Goal: Task Accomplishment & Management: Manage account settings

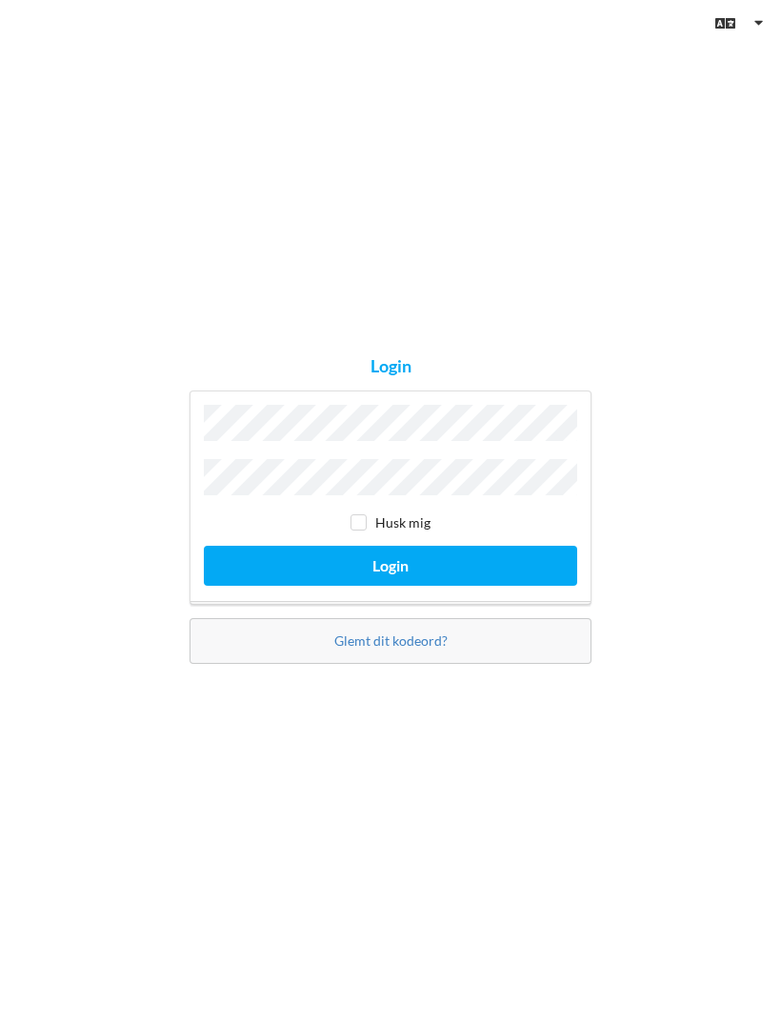
click at [390, 585] on button "Login" at bounding box center [390, 565] width 373 height 39
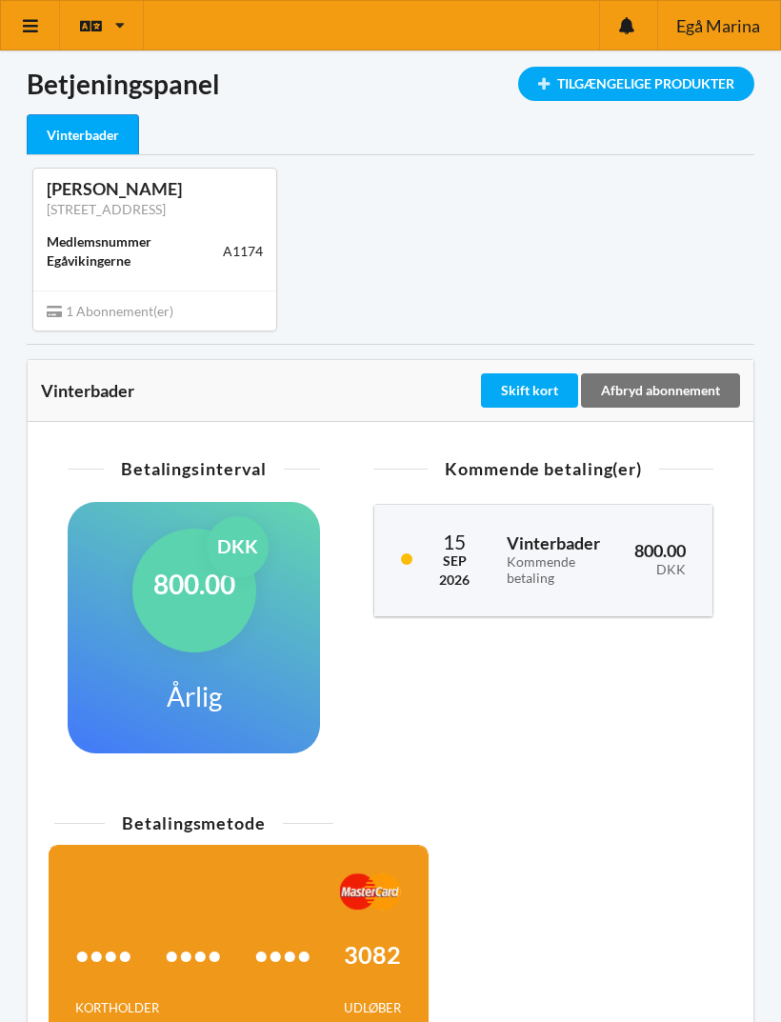
click at [242, 110] on div "Indlæser... Tilgængelige Produkter Betjeningspanel Vinterbader [PERSON_NAME] [S…" at bounding box center [391, 585] width 728 height 1036
click at [31, 22] on icon at bounding box center [31, 25] width 20 height 17
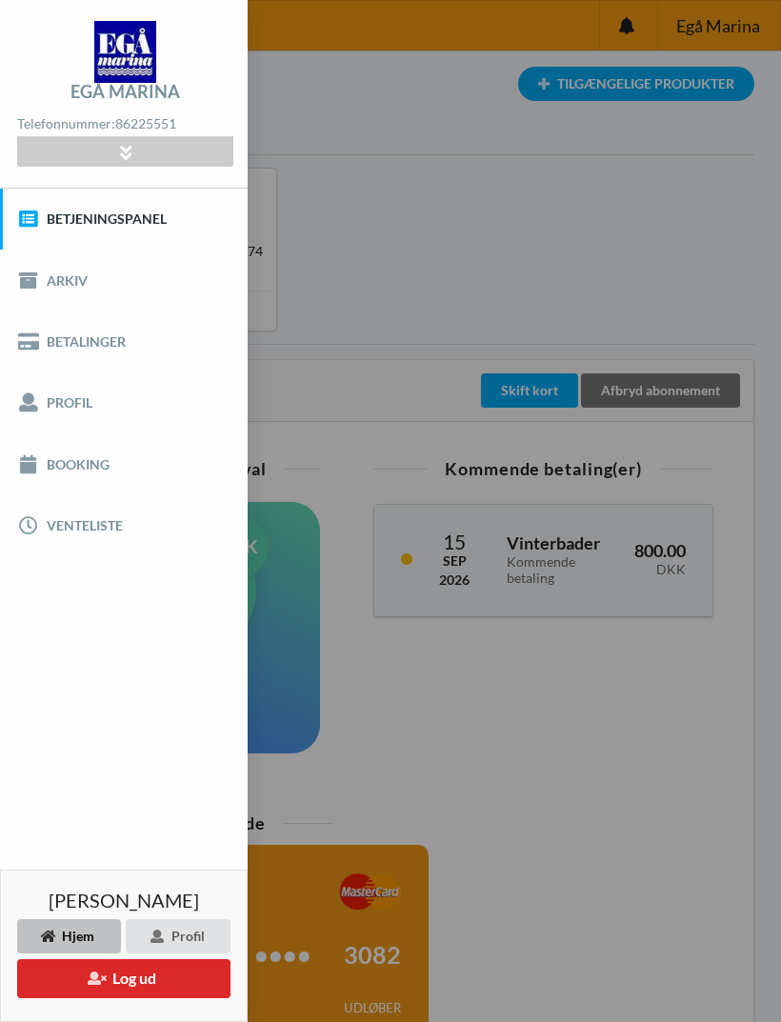
click at [58, 465] on link "Booking" at bounding box center [124, 463] width 248 height 61
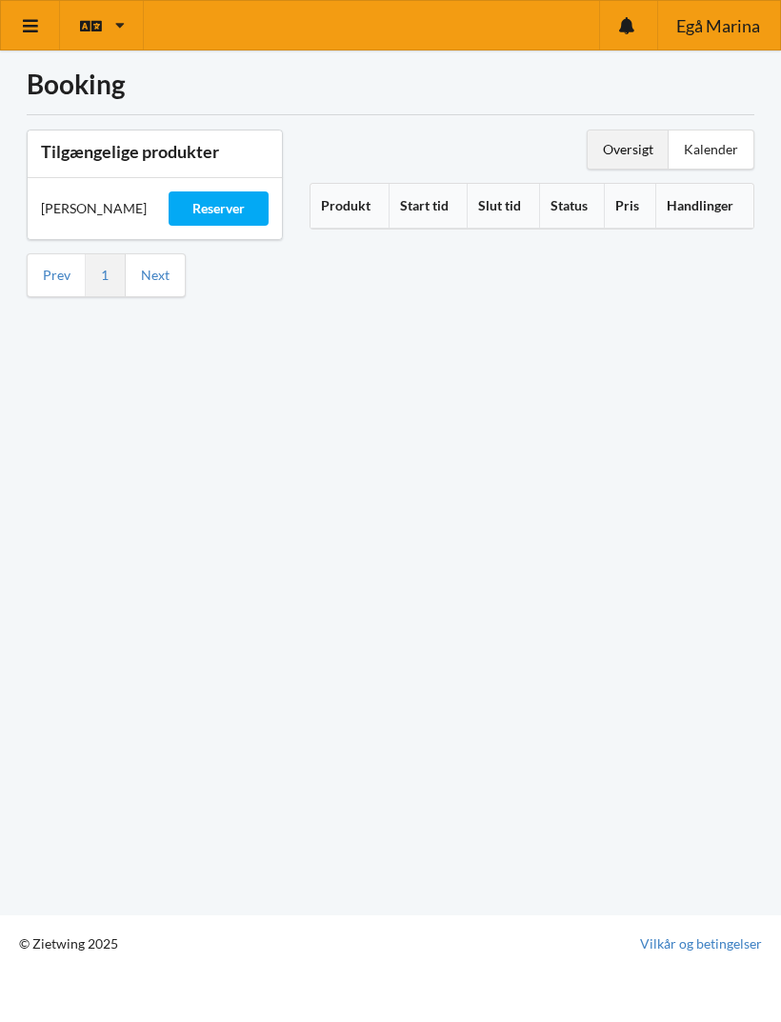
click at [27, 22] on icon at bounding box center [31, 25] width 20 height 17
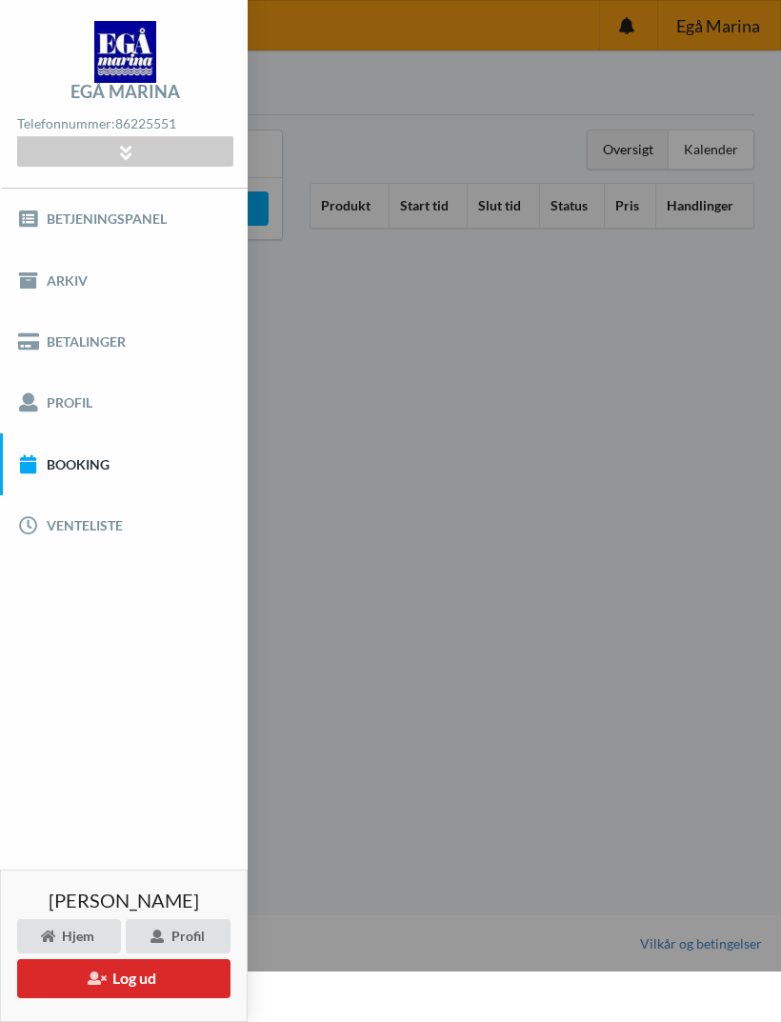
click at [118, 977] on button "Log ud" at bounding box center [123, 978] width 213 height 39
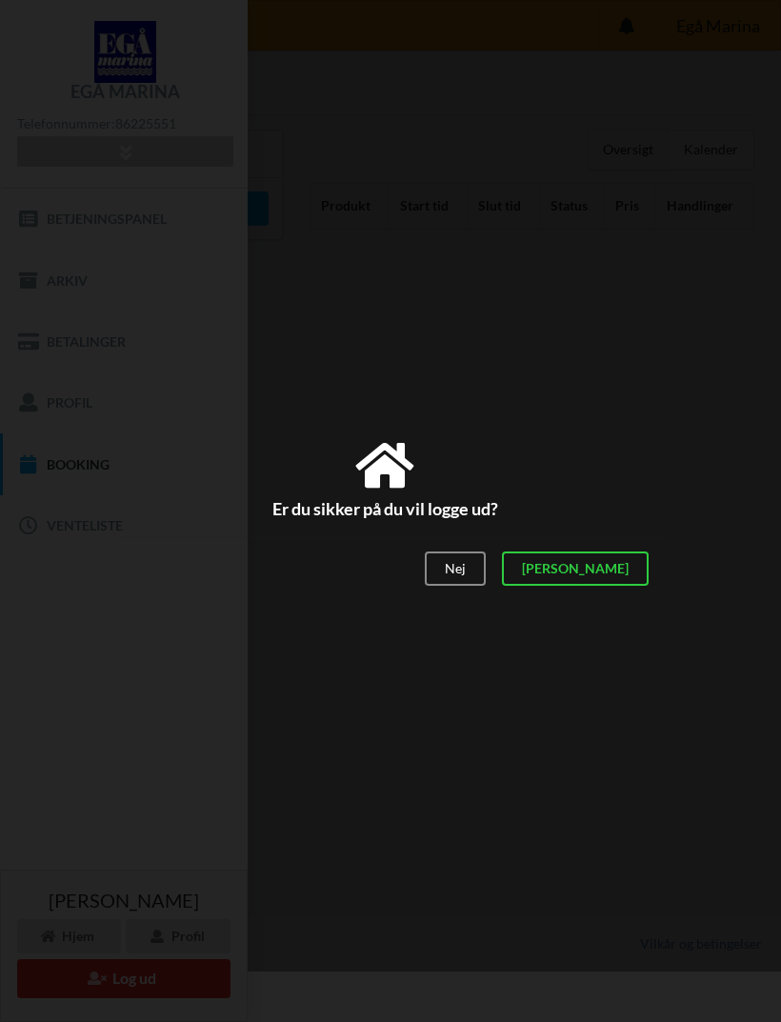
click at [630, 578] on div "[PERSON_NAME]" at bounding box center [575, 568] width 147 height 34
